Goal: Task Accomplishment & Management: Manage account settings

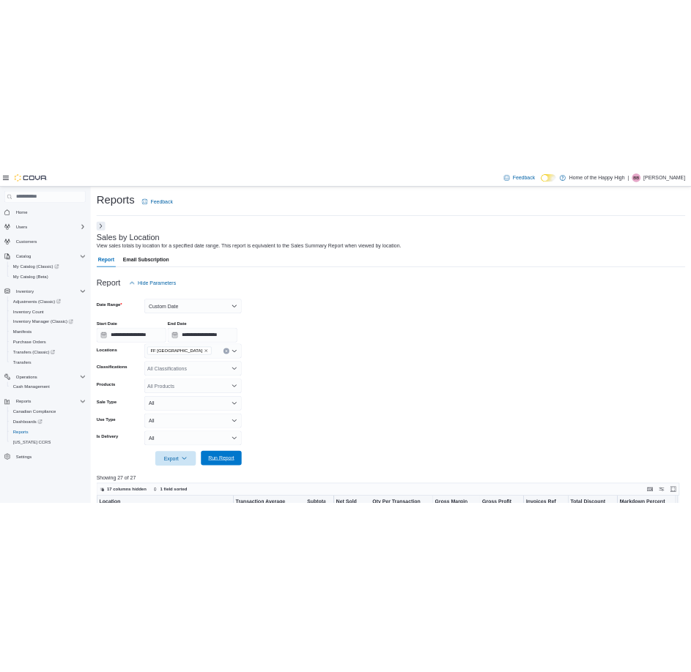
scroll to position [510, 0]
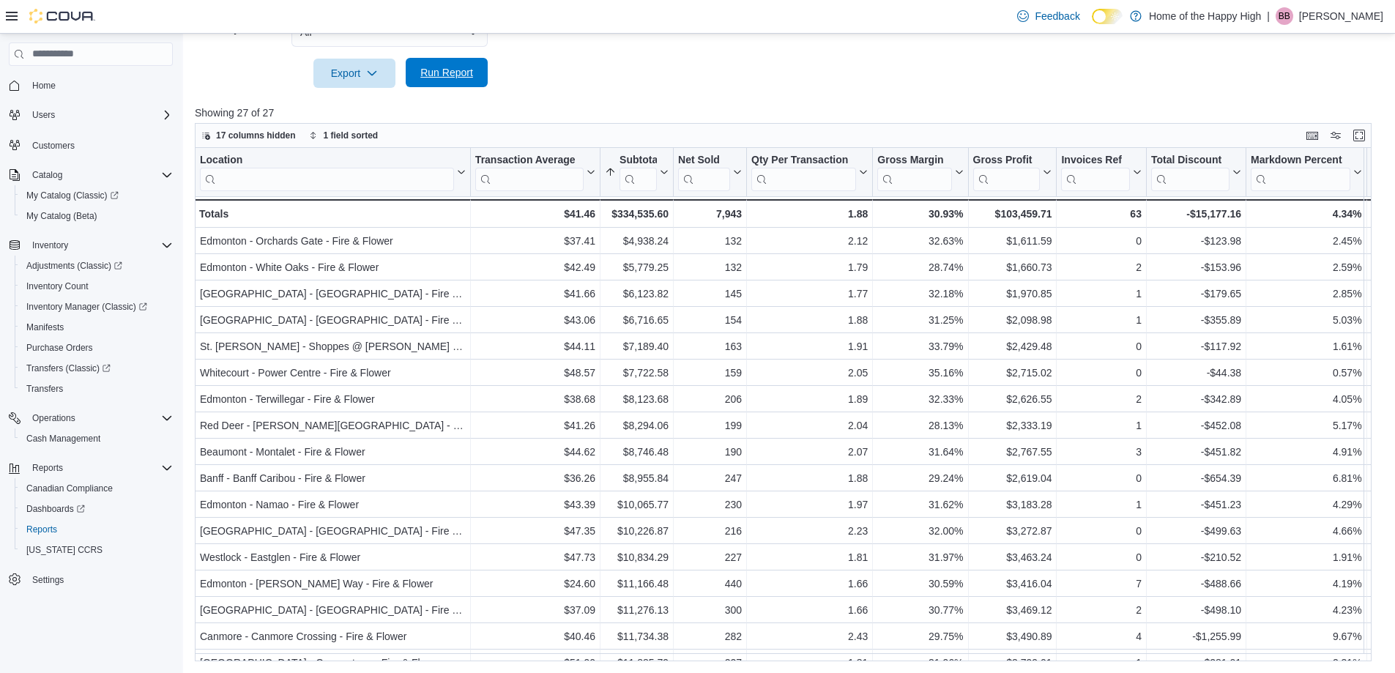
click at [422, 81] on span "Run Report" at bounding box center [446, 72] width 64 height 29
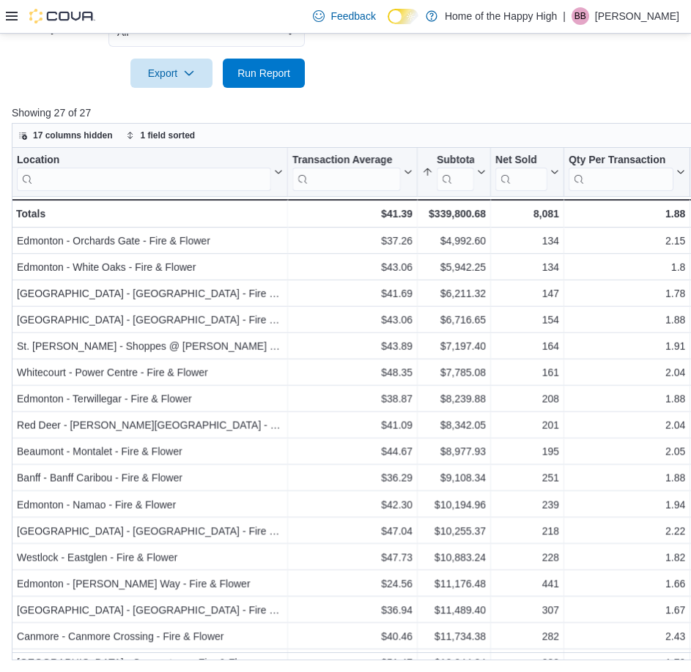
click at [254, 75] on span "Run Report" at bounding box center [263, 73] width 53 height 15
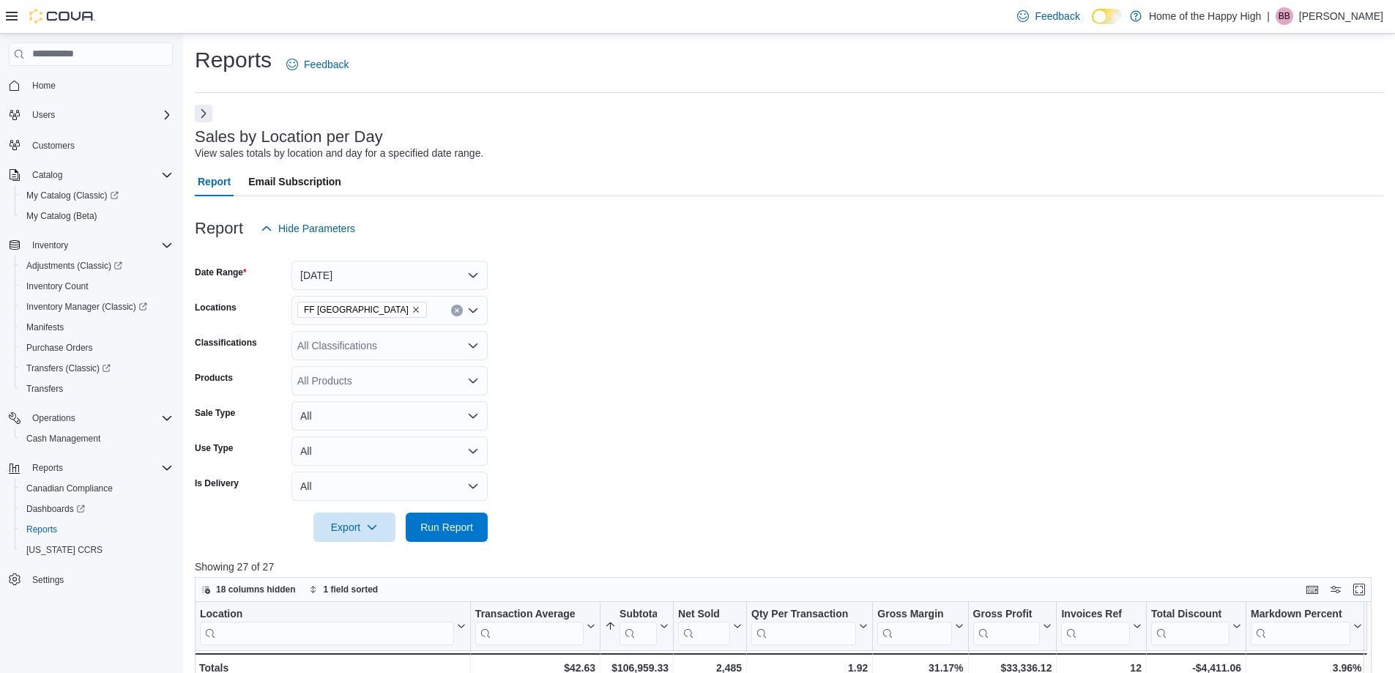
click at [444, 520] on span "Run Report" at bounding box center [446, 527] width 53 height 15
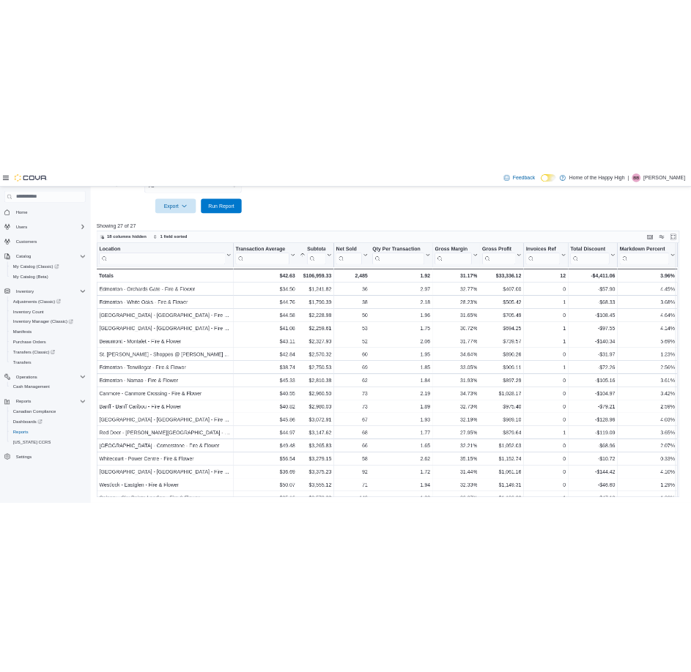
scroll to position [454, 0]
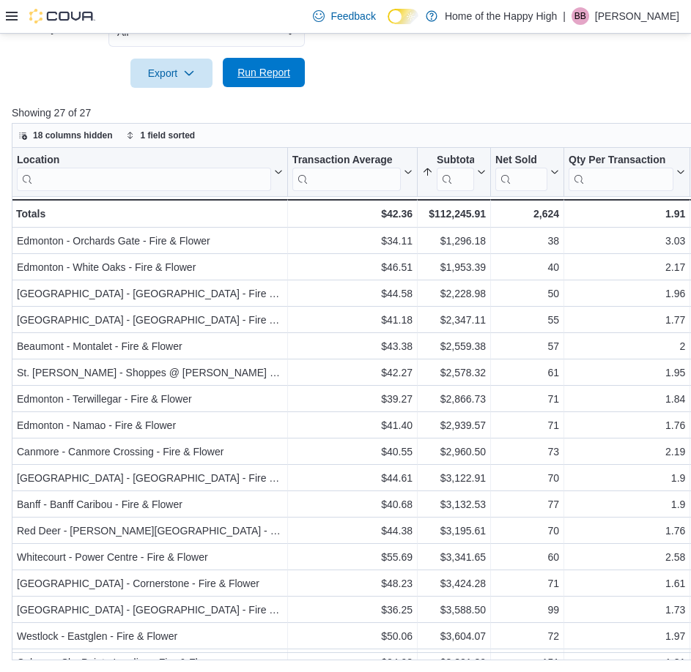
click at [231, 67] on span "Run Report" at bounding box center [263, 72] width 64 height 29
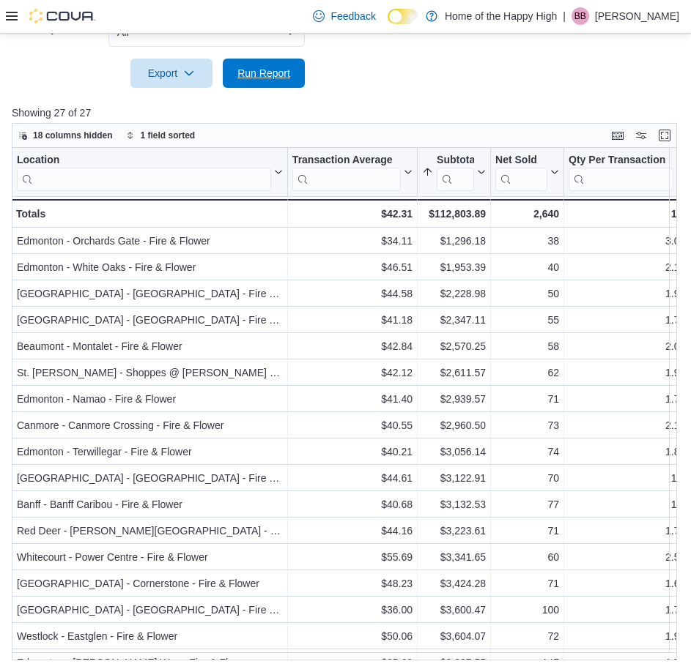
click at [276, 75] on span "Run Report" at bounding box center [263, 73] width 53 height 15
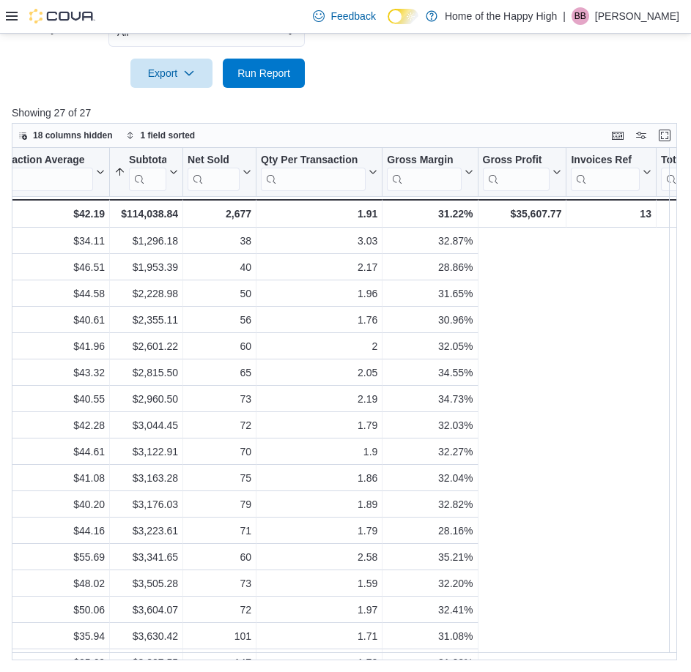
scroll to position [0, 0]
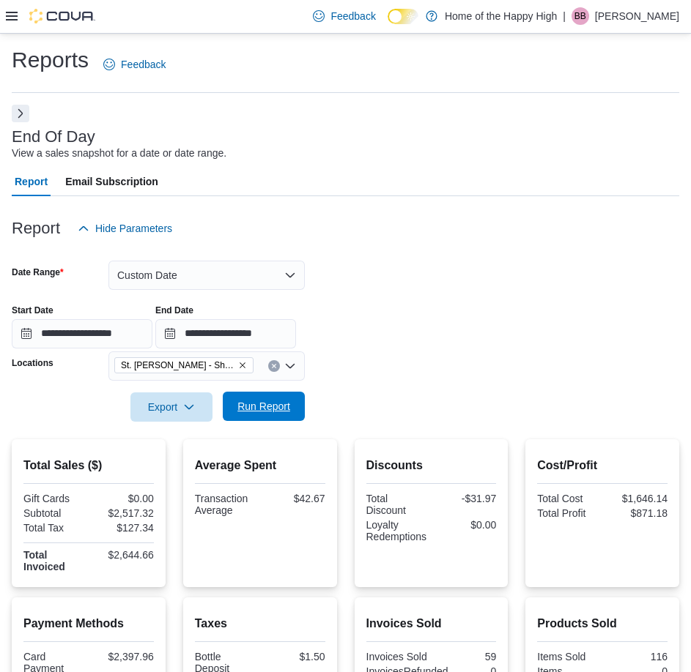
scroll to position [219, 0]
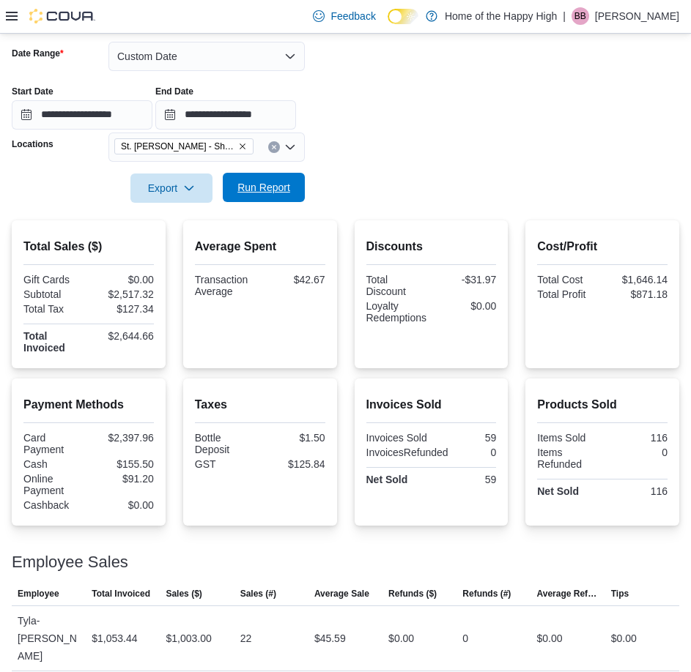
click at [250, 184] on span "Run Report" at bounding box center [263, 187] width 53 height 15
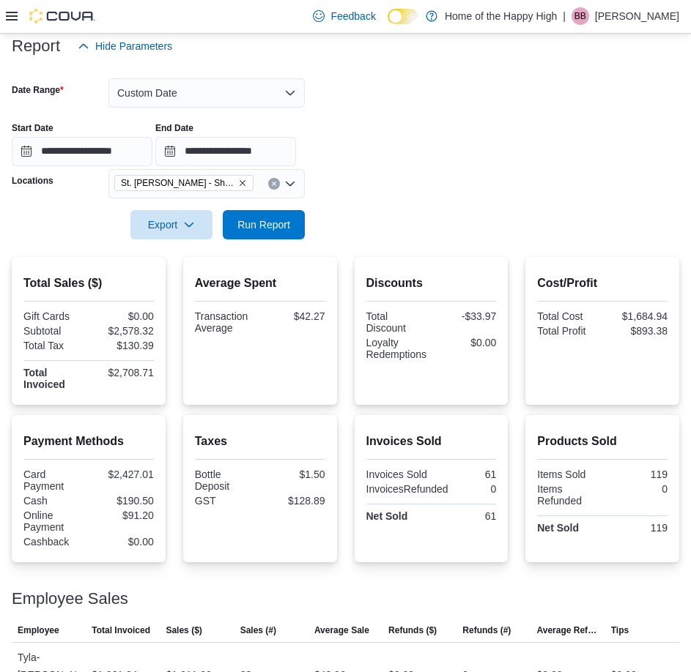
scroll to position [179, 0]
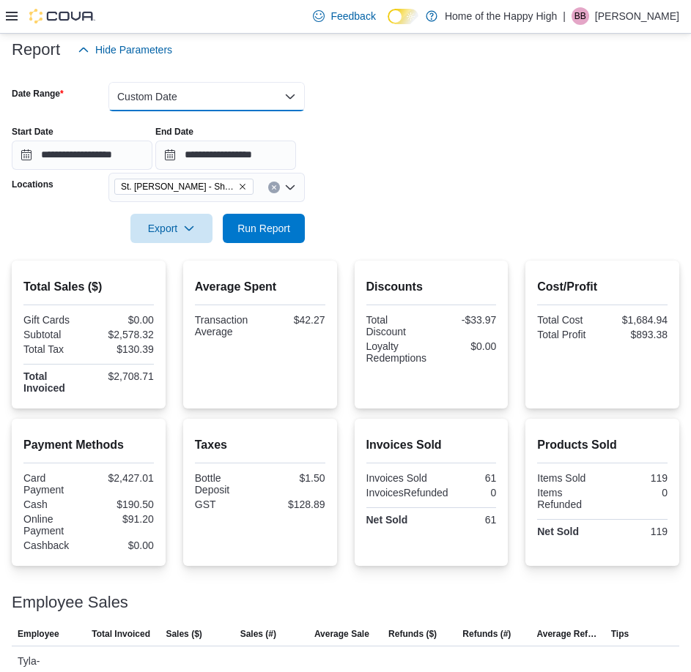
click at [147, 105] on button "Custom Date" at bounding box center [206, 96] width 196 height 29
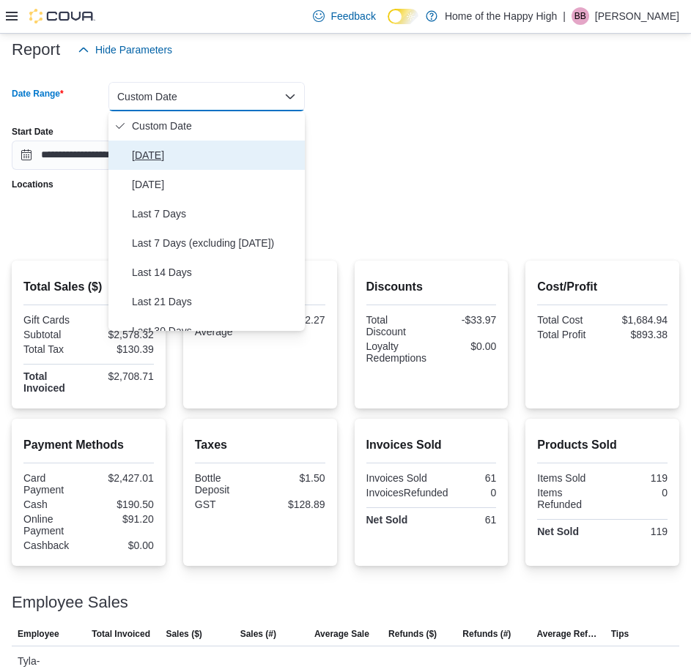
click at [154, 157] on span "Today" at bounding box center [215, 155] width 167 height 18
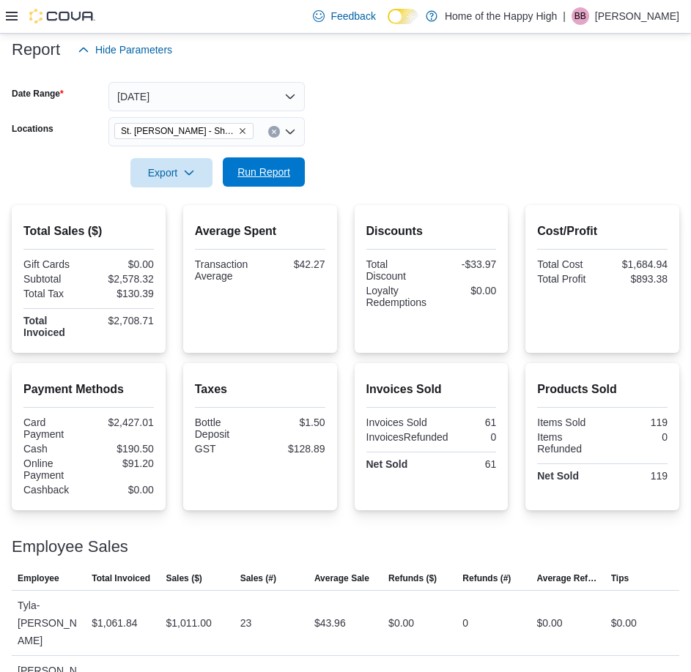
click at [253, 180] on span "Run Report" at bounding box center [263, 171] width 64 height 29
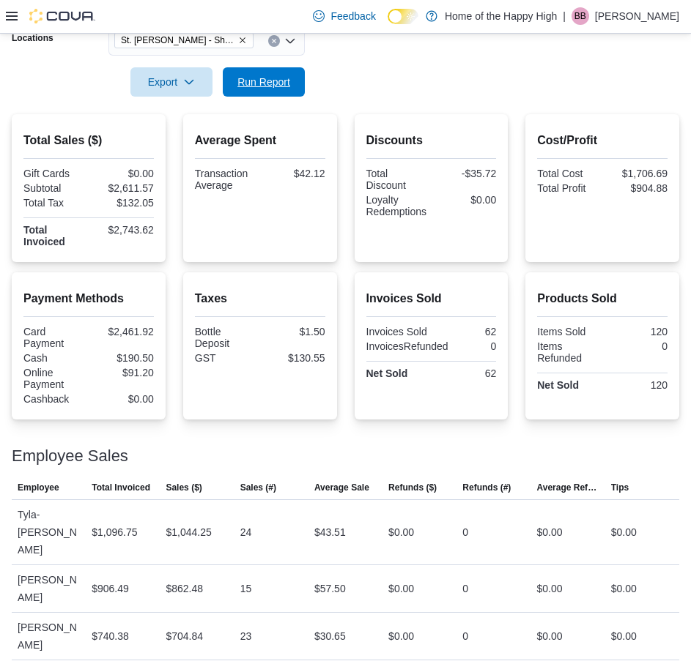
click at [239, 88] on span "Run Report" at bounding box center [263, 82] width 53 height 15
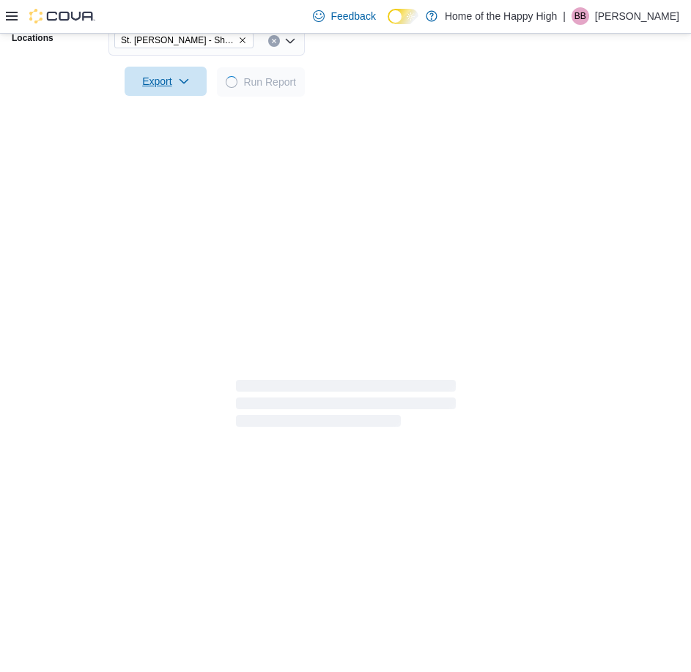
click at [192, 85] on span "Export" at bounding box center [165, 81] width 64 height 29
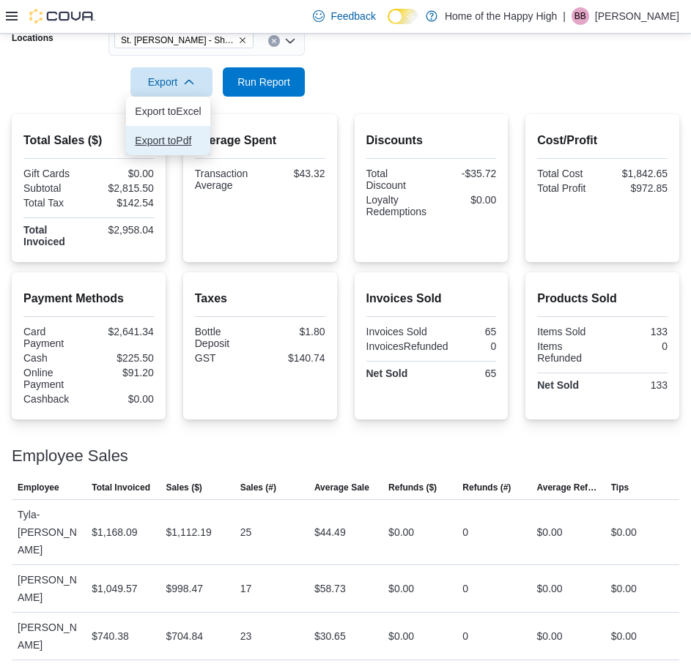
click at [152, 137] on span "Export to Pdf" at bounding box center [168, 141] width 66 height 12
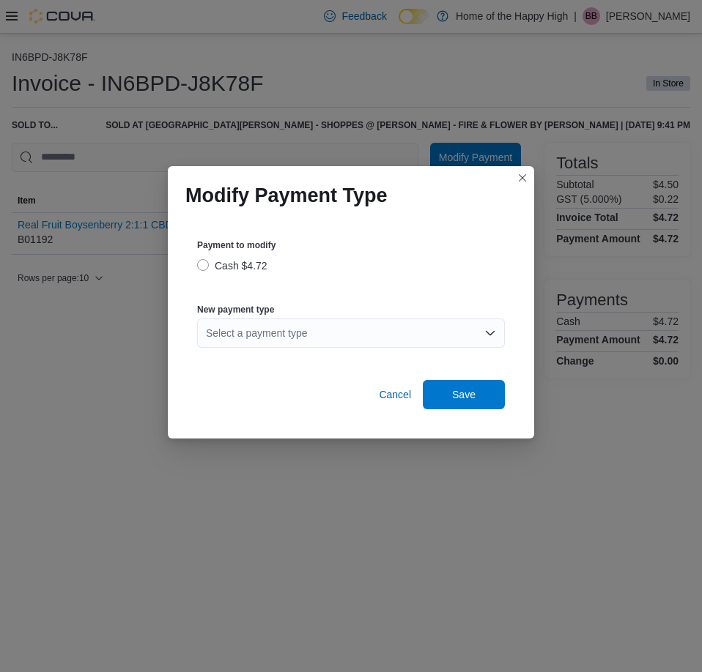
click at [373, 346] on div "Select a payment type" at bounding box center [351, 333] width 308 height 29
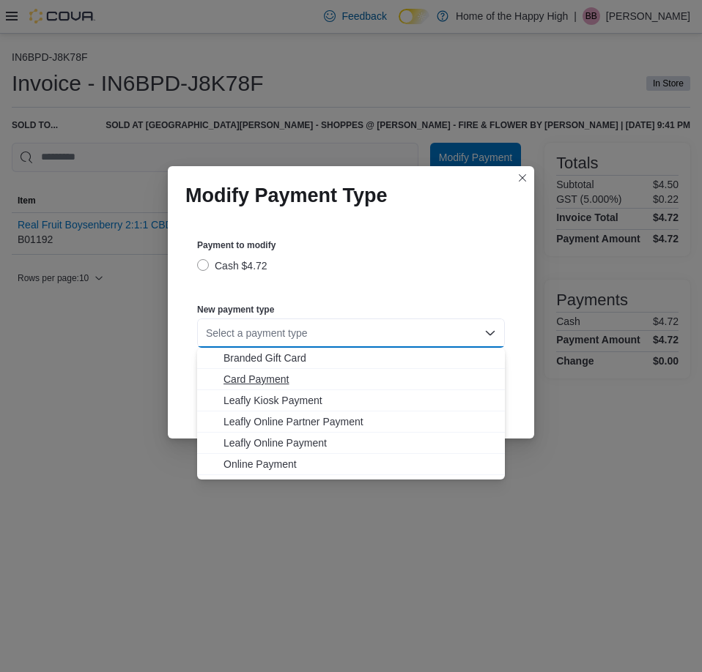
click at [280, 381] on span "Card Payment" at bounding box center [359, 379] width 272 height 15
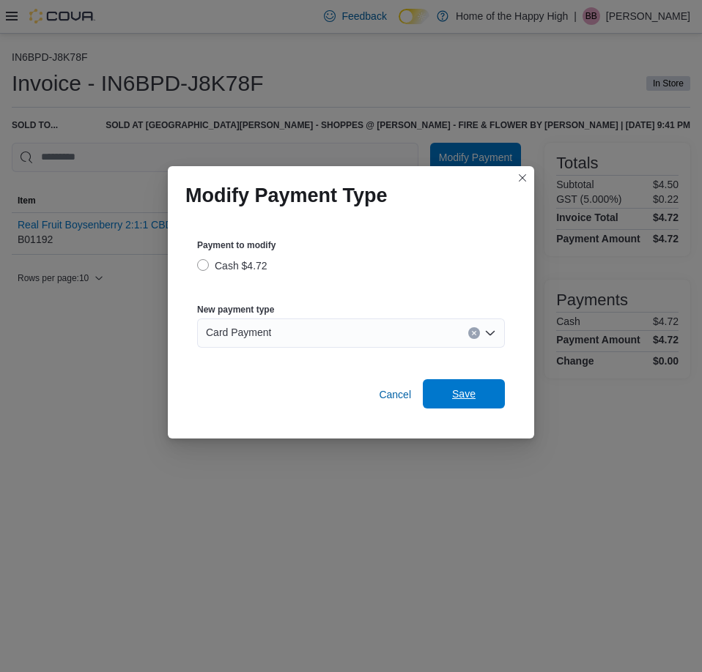
click at [472, 401] on span "Save" at bounding box center [463, 394] width 23 height 15
